Goal: Transaction & Acquisition: Purchase product/service

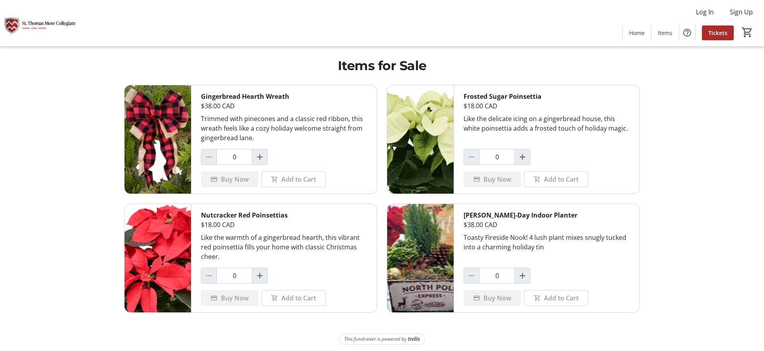
click at [427, 240] on img at bounding box center [420, 258] width 66 height 108
click at [527, 277] on mat-icon "Increment by one" at bounding box center [523, 276] width 10 height 10
type input "1"
click at [428, 252] on img at bounding box center [420, 258] width 66 height 108
click at [258, 275] on mat-icon "Increment by one" at bounding box center [260, 276] width 10 height 10
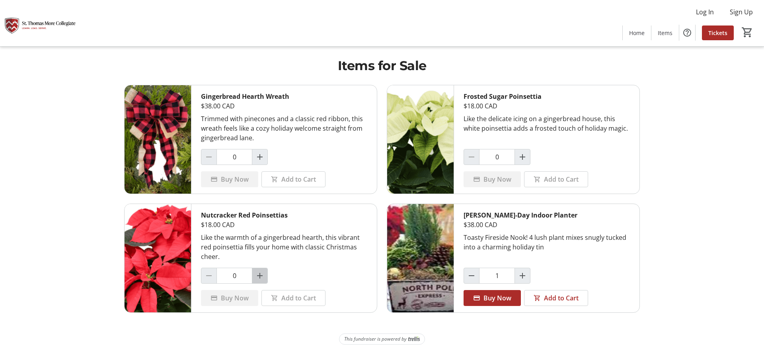
type input "1"
click at [180, 266] on img at bounding box center [158, 258] width 66 height 108
click at [238, 303] on span at bounding box center [229, 297] width 57 height 19
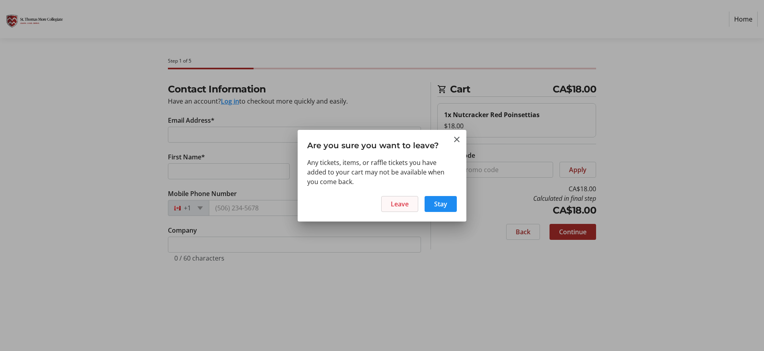
click at [415, 200] on span at bounding box center [400, 203] width 36 height 19
click at [403, 203] on span "Leave" at bounding box center [400, 204] width 18 height 10
click at [406, 200] on span "Leave" at bounding box center [400, 204] width 18 height 10
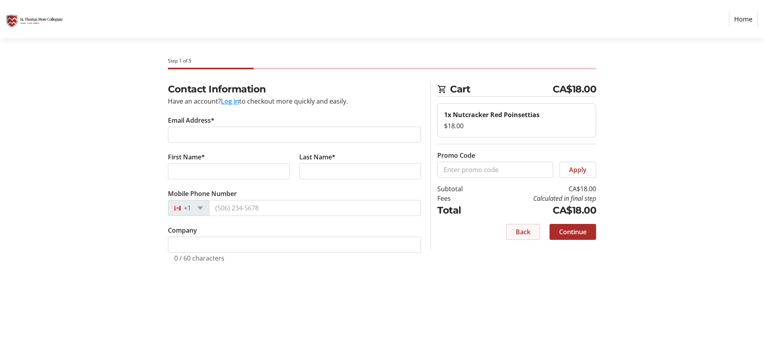
click at [513, 231] on span at bounding box center [523, 231] width 33 height 19
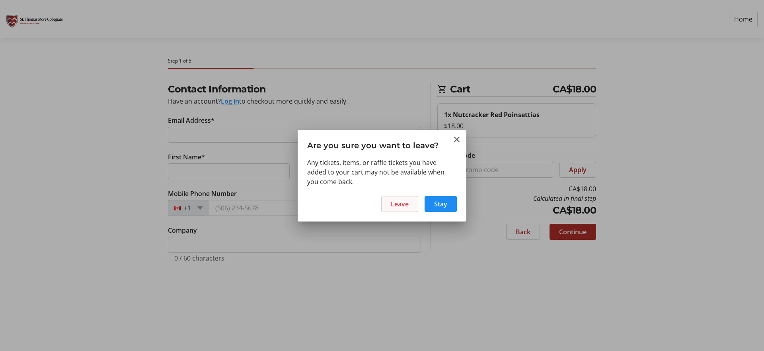
click at [409, 207] on span "Leave" at bounding box center [400, 204] width 18 height 10
